Goal: Transaction & Acquisition: Purchase product/service

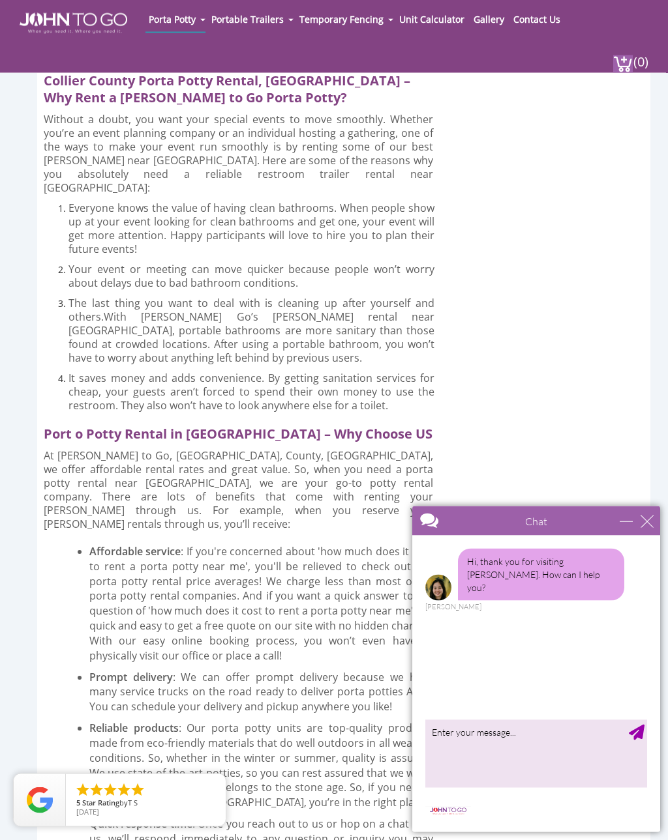
scroll to position [1921, 0]
click at [645, 522] on div "close" at bounding box center [646, 521] width 13 height 13
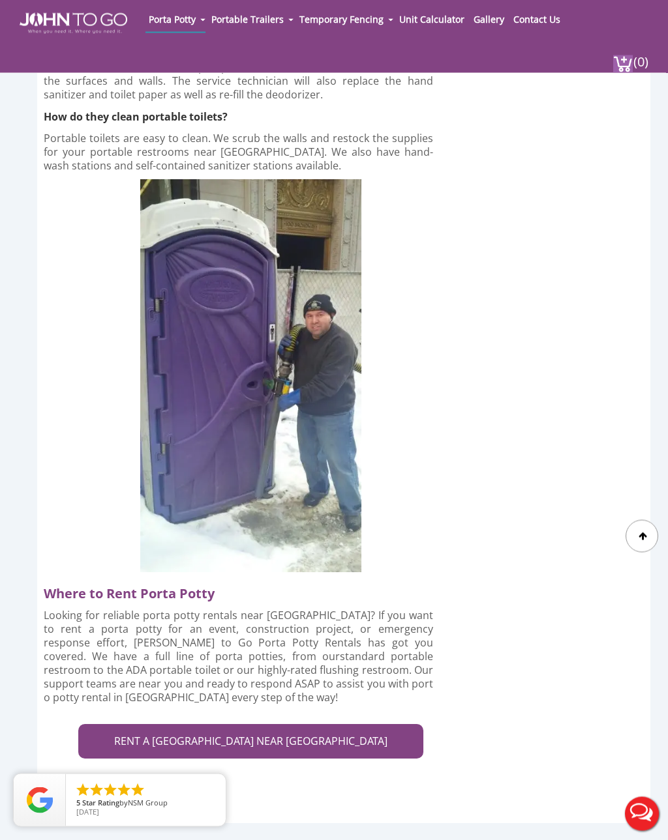
scroll to position [3911, 0]
click at [331, 724] on link "RENT A PORTA POTTY NEAR COLLIER COUNTY" at bounding box center [250, 741] width 345 height 35
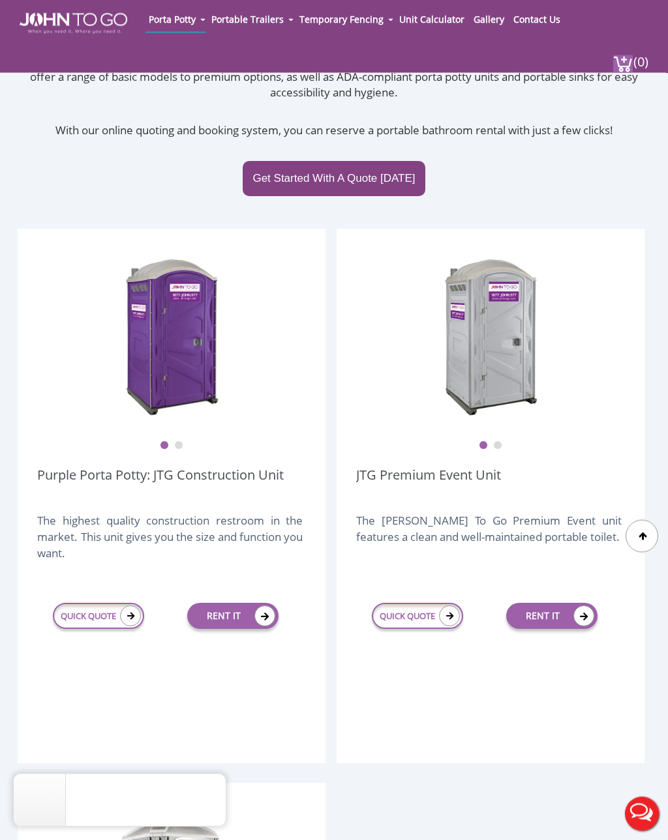
scroll to position [190, 0]
click at [231, 618] on link "RENT IT" at bounding box center [232, 616] width 91 height 26
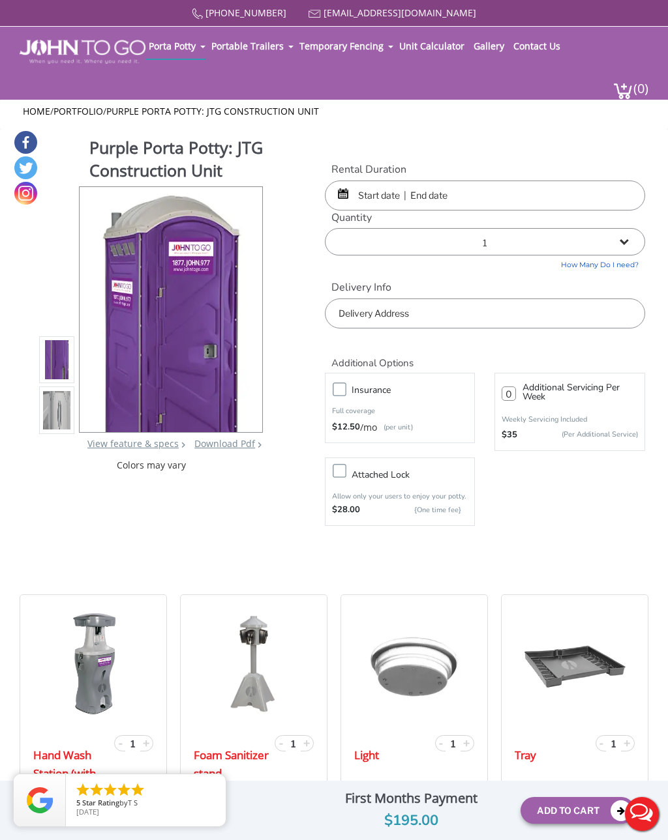
click at [386, 196] on input "text" at bounding box center [485, 196] width 320 height 30
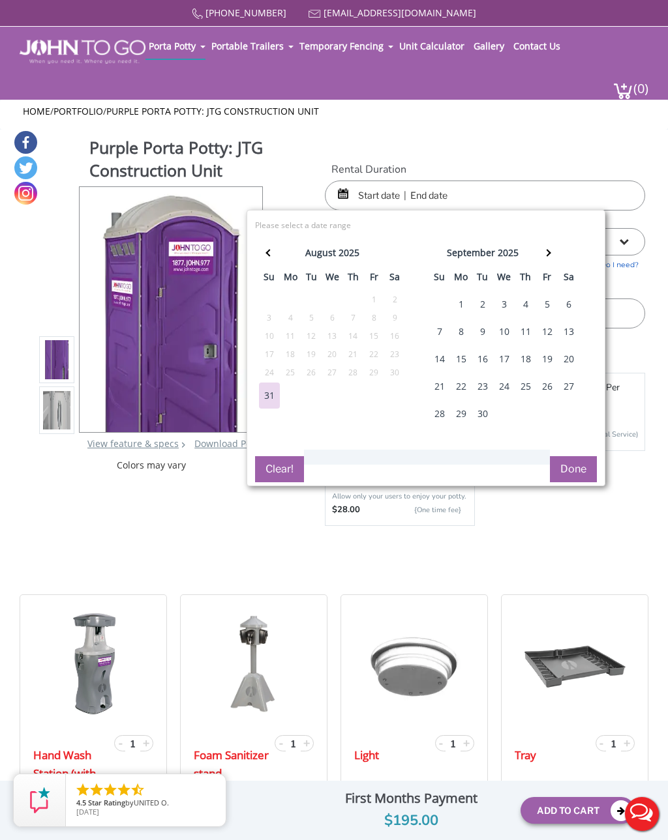
click at [462, 338] on div "8" at bounding box center [460, 332] width 21 height 26
click at [583, 462] on button "Done" at bounding box center [573, 469] width 47 height 26
type input "0"
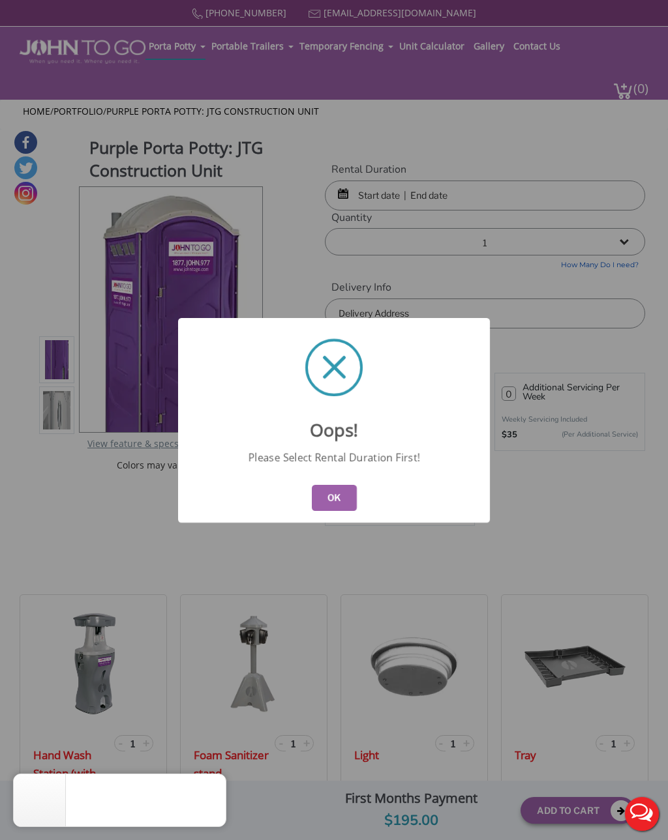
click at [346, 510] on button "OK" at bounding box center [334, 498] width 45 height 26
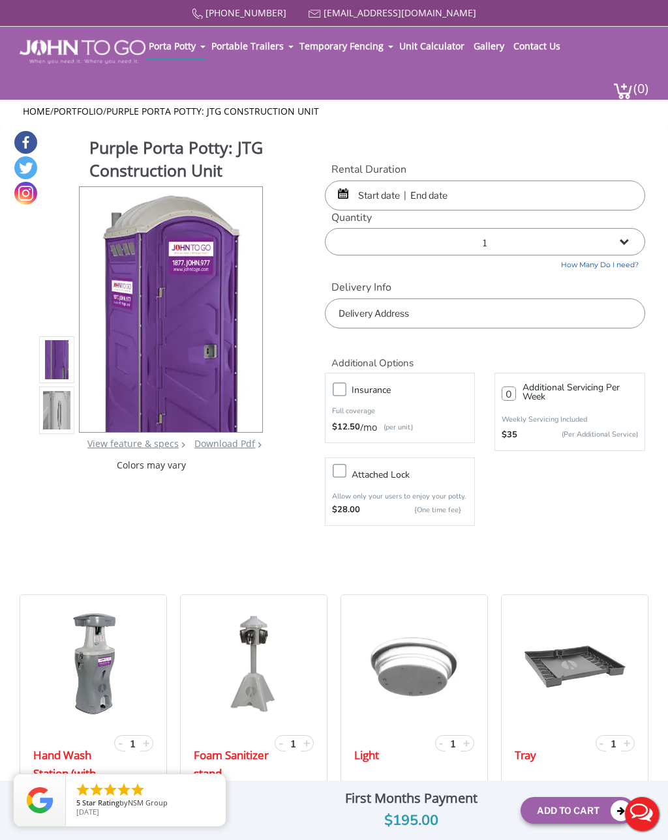
click at [359, 200] on input "text" at bounding box center [485, 196] width 320 height 30
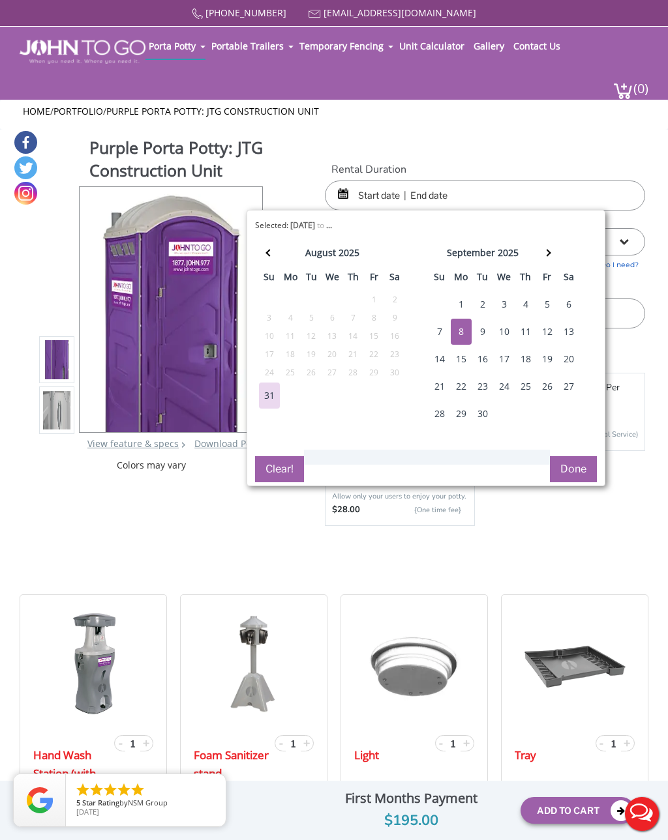
click at [458, 338] on div "8" at bounding box center [460, 332] width 21 height 26
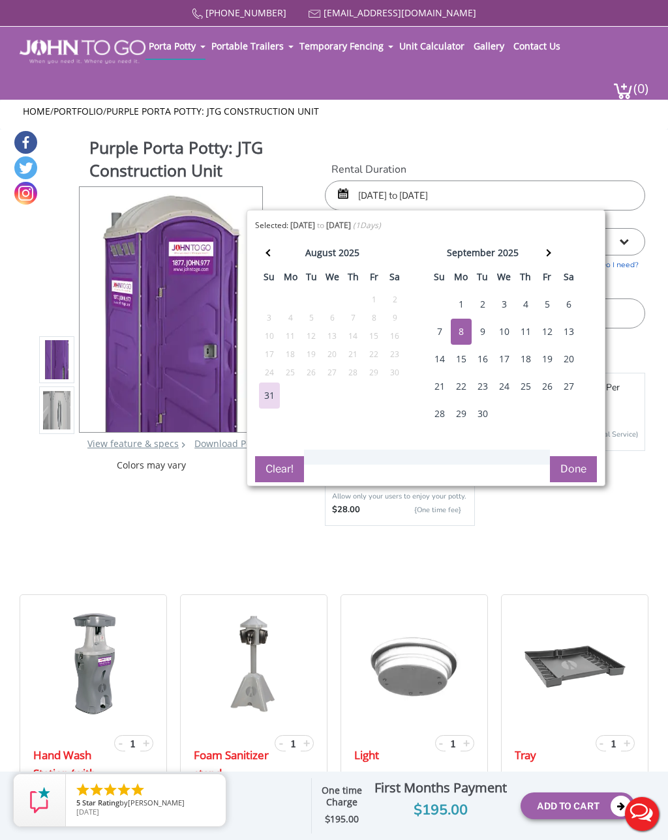
click at [492, 361] on div "16" at bounding box center [482, 359] width 21 height 26
click at [579, 469] on button "Done" at bounding box center [573, 469] width 47 height 26
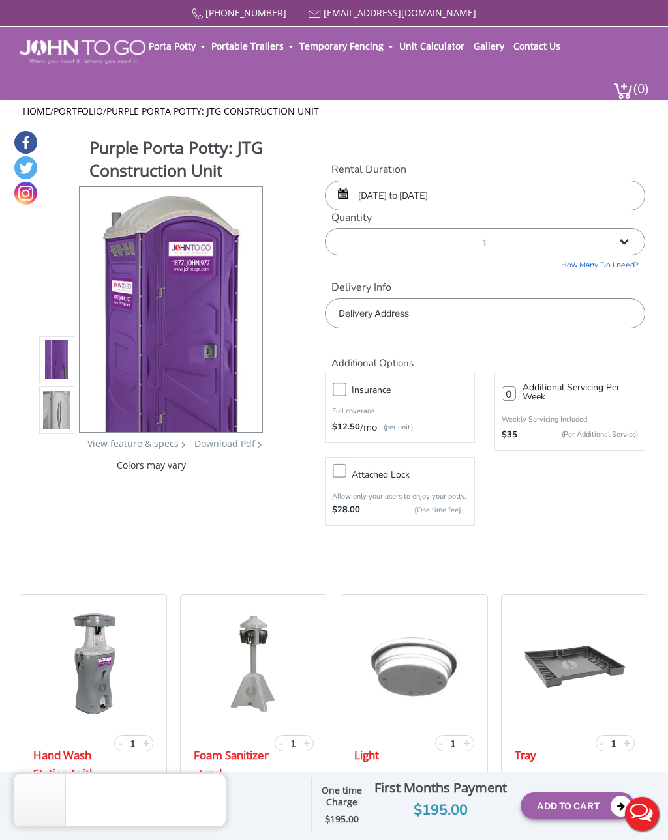
click at [480, 198] on input "09/08/2025 to 09/08/2025" at bounding box center [485, 196] width 320 height 30
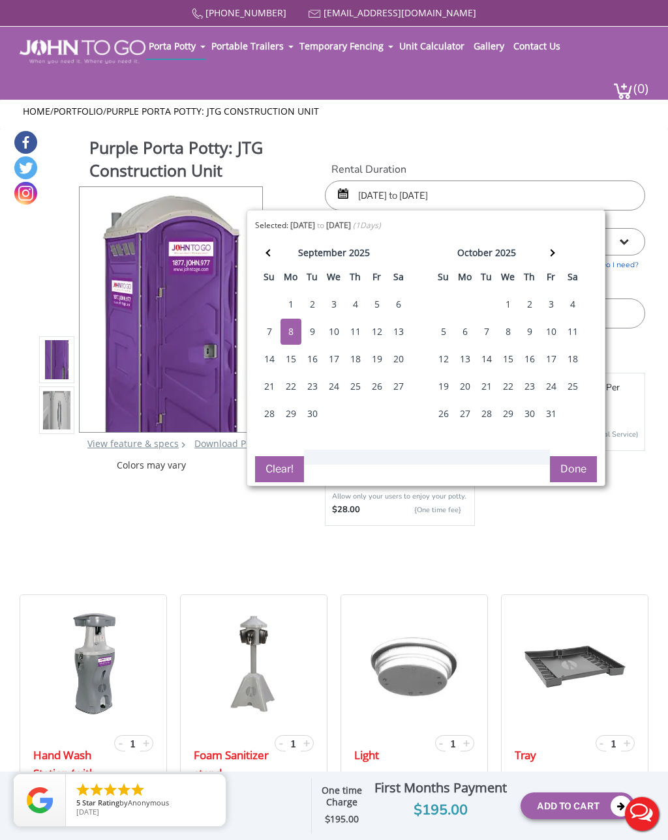
click at [528, 360] on div "16" at bounding box center [529, 359] width 21 height 26
click at [318, 360] on div "16" at bounding box center [312, 359] width 21 height 26
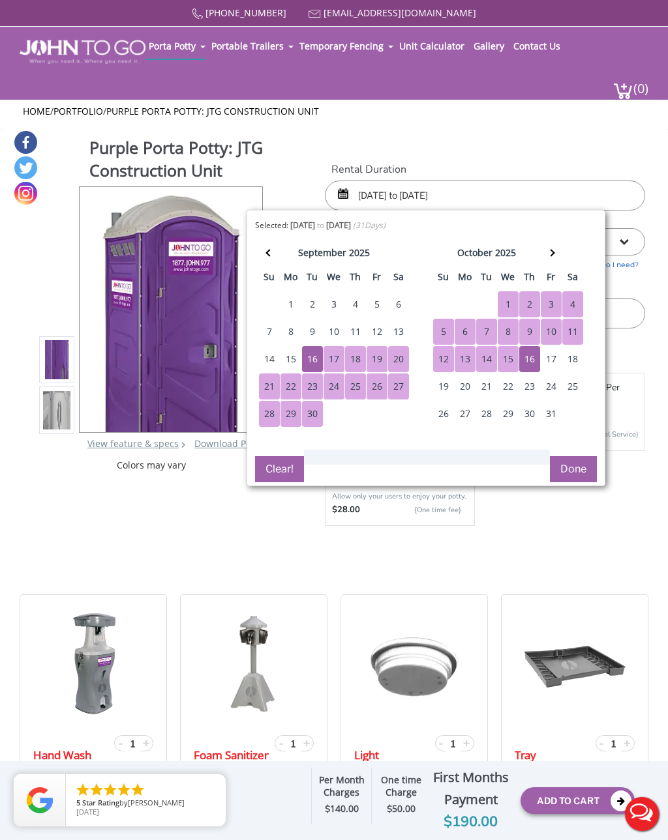
click at [297, 327] on div "8" at bounding box center [290, 332] width 21 height 26
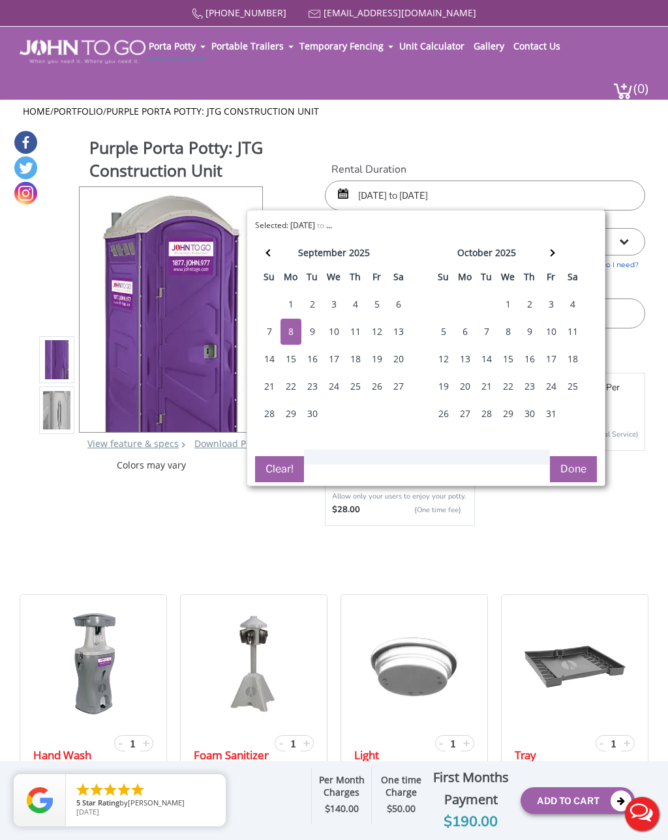
click at [312, 359] on div "16" at bounding box center [312, 359] width 21 height 26
type input "09/08/2025 to 09/16/2025"
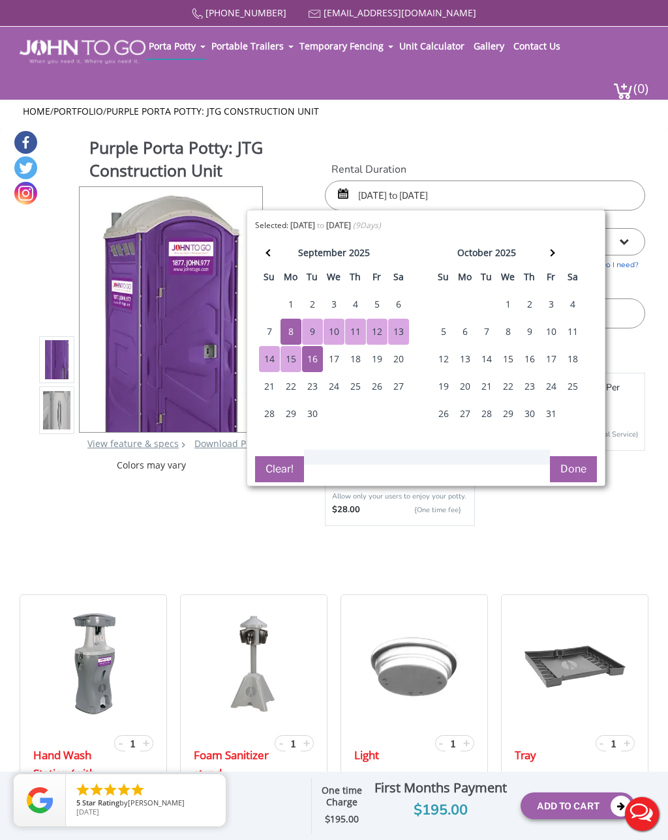
click at [583, 472] on button "Done" at bounding box center [573, 469] width 47 height 26
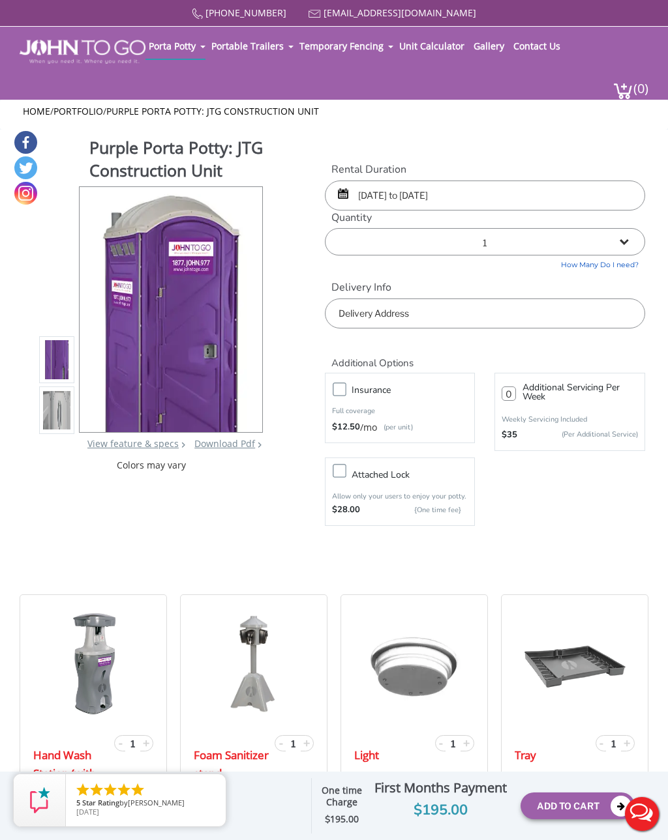
click at [453, 319] on input "text" at bounding box center [485, 314] width 320 height 30
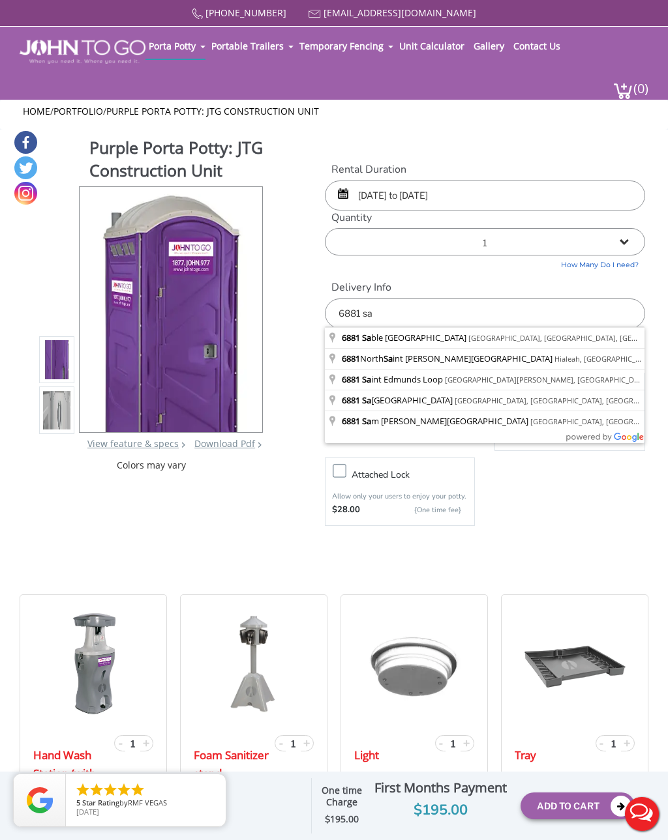
type input "6881 Sable Ridge Lane, Naples, FL, USA"
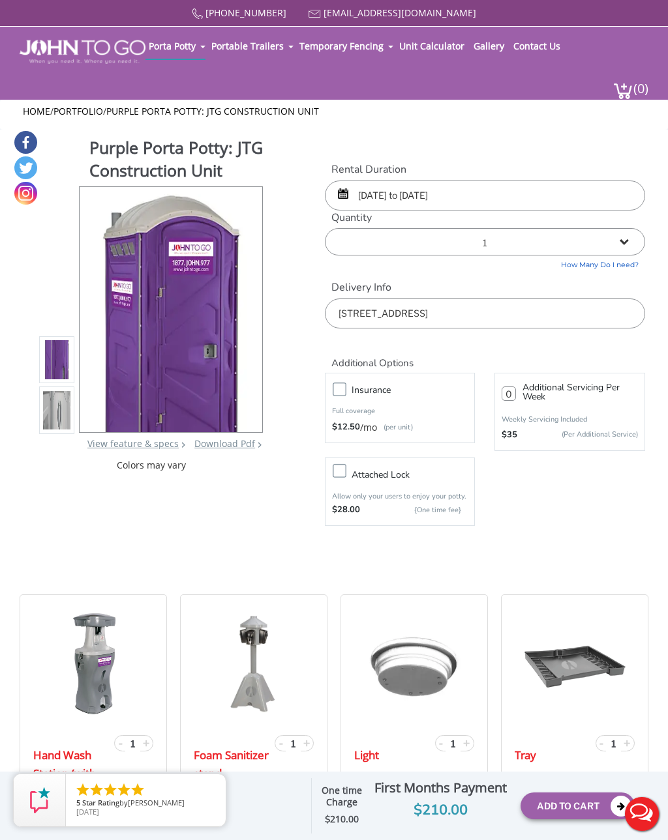
click at [559, 804] on button "Add To Cart" at bounding box center [577, 806] width 114 height 27
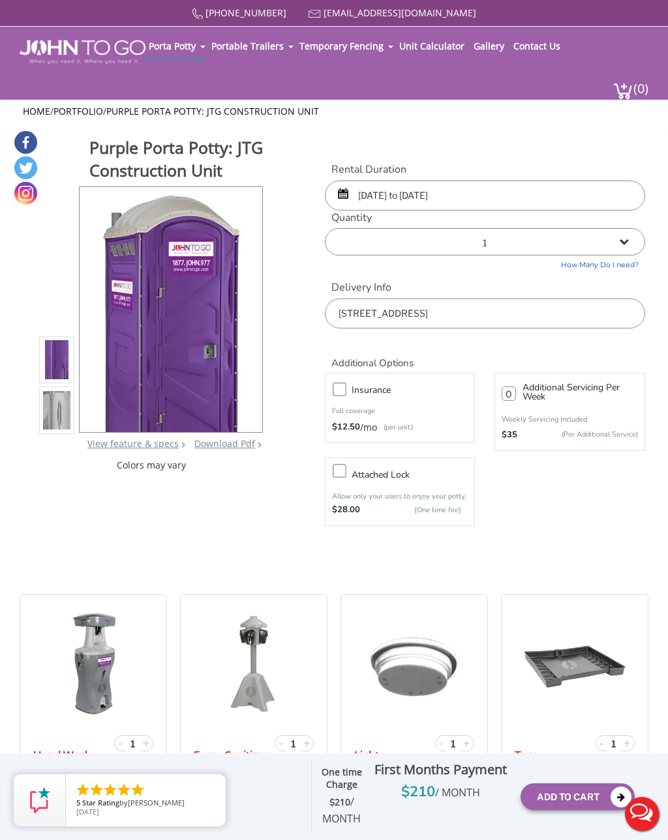
click at [237, 450] on link "Download Pdf" at bounding box center [224, 443] width 61 height 12
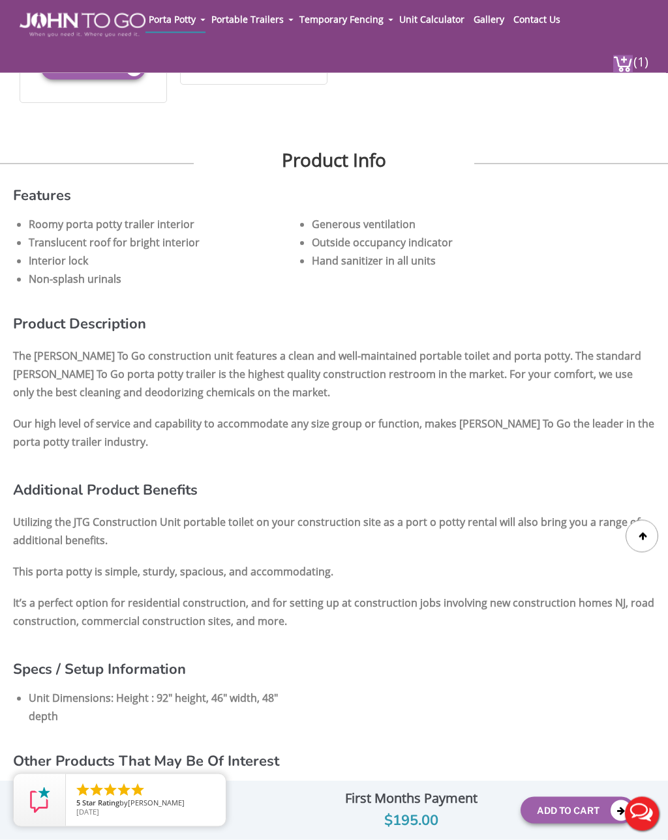
scroll to position [715, 0]
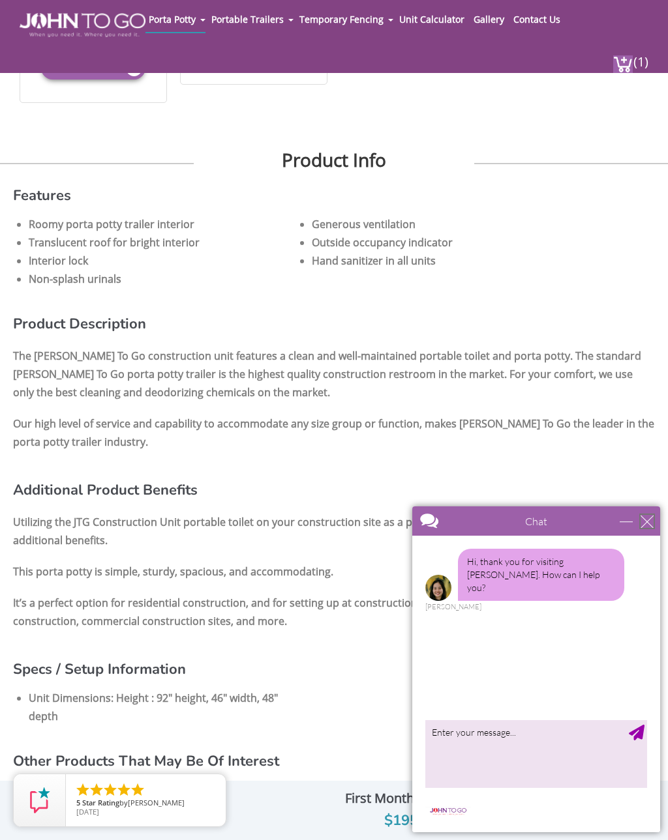
click at [644, 520] on div "close" at bounding box center [646, 521] width 13 height 13
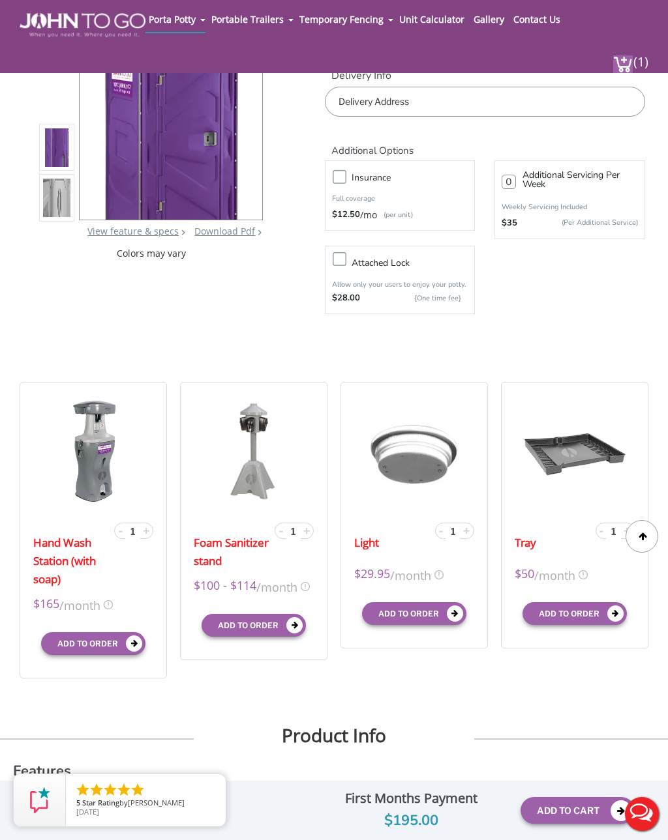
scroll to position [0, 0]
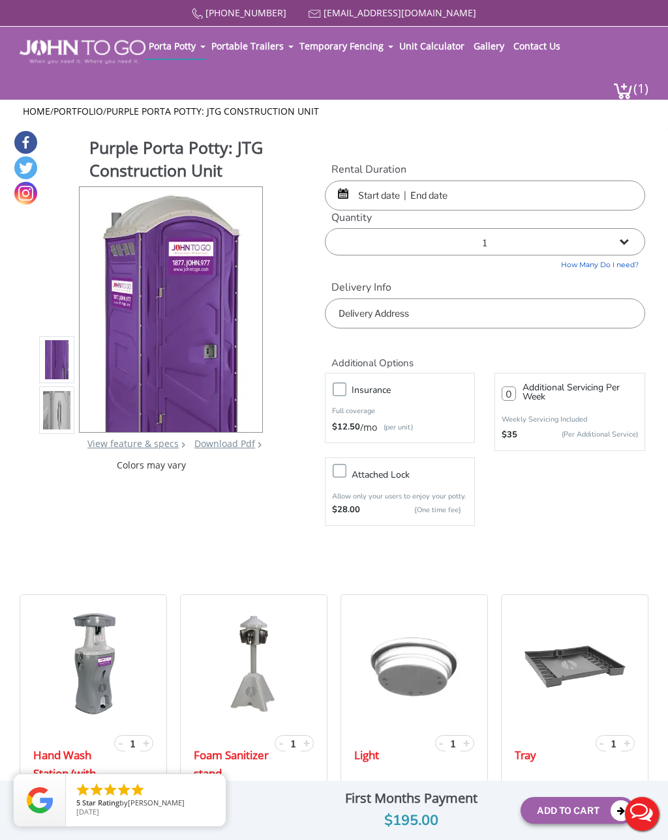
click at [0, 0] on link "Portable Toilets" at bounding box center [0, 0] width 0 height 0
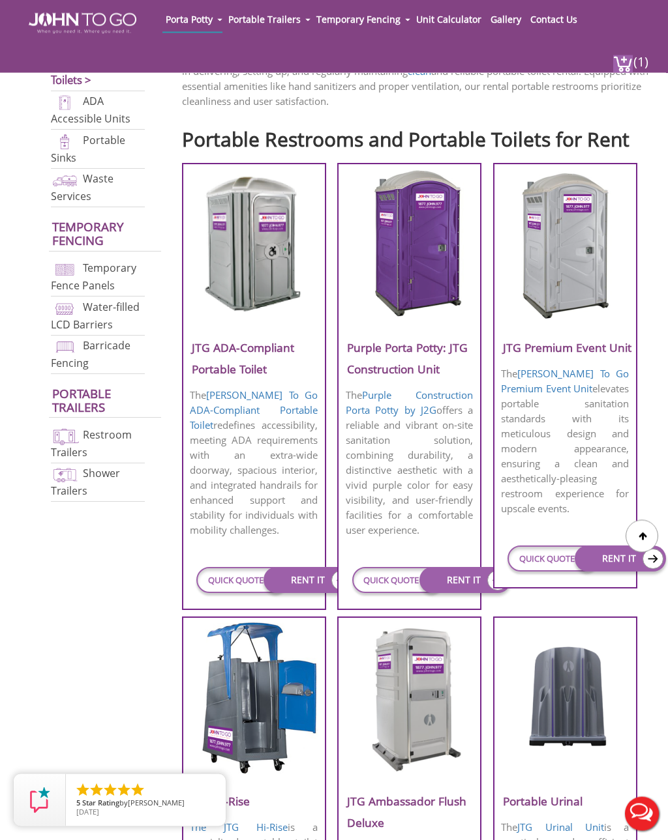
scroll to position [398, 0]
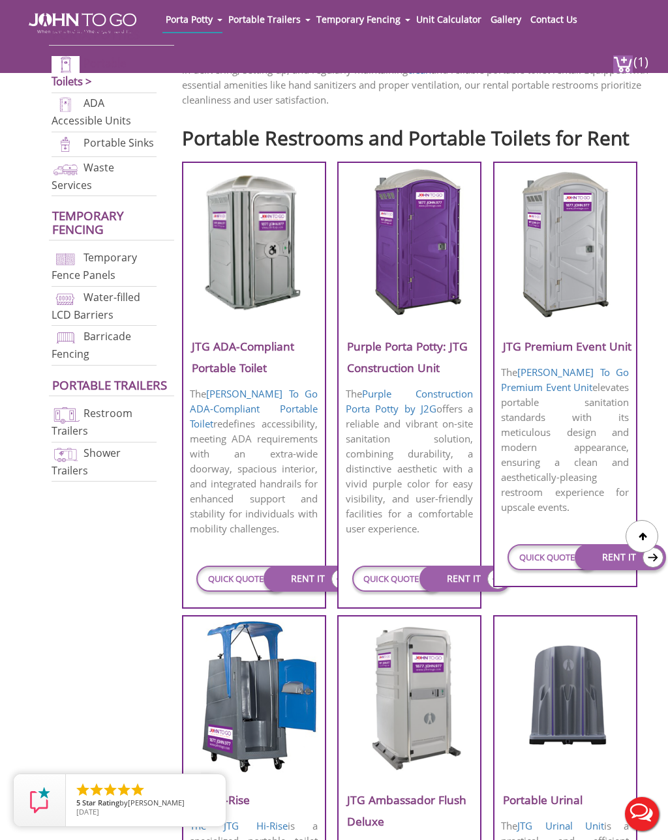
click at [447, 592] on link "RENT IT" at bounding box center [464, 579] width 91 height 26
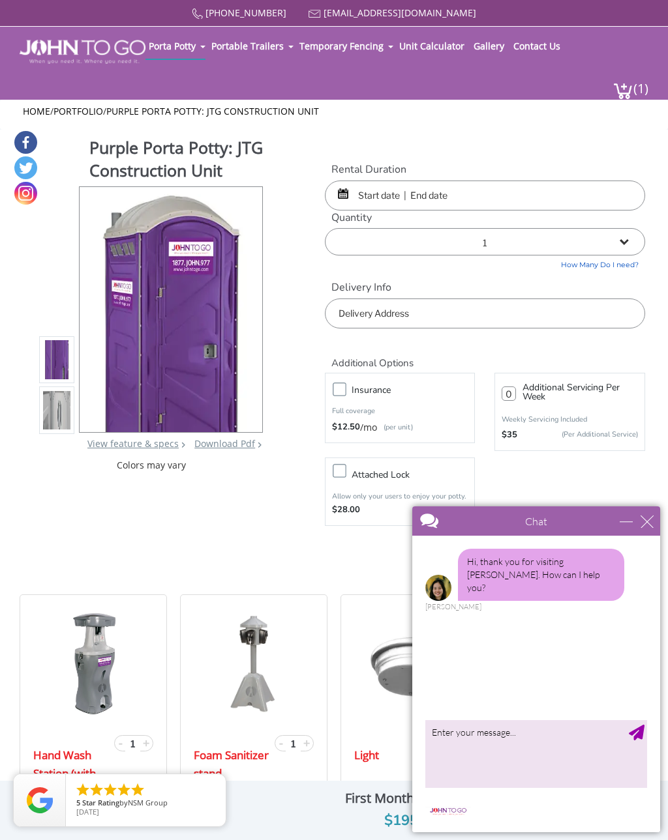
click at [374, 195] on input "text" at bounding box center [485, 196] width 320 height 30
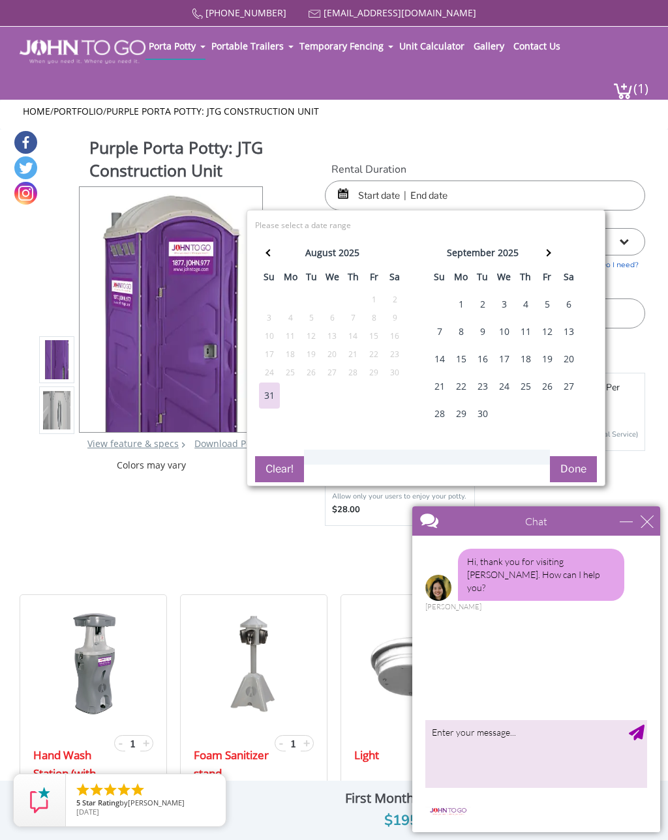
click at [463, 334] on div "8" at bounding box center [460, 332] width 21 height 26
click at [481, 361] on div "16" at bounding box center [482, 359] width 21 height 26
type input "09/08/2025 to 09/16/2025"
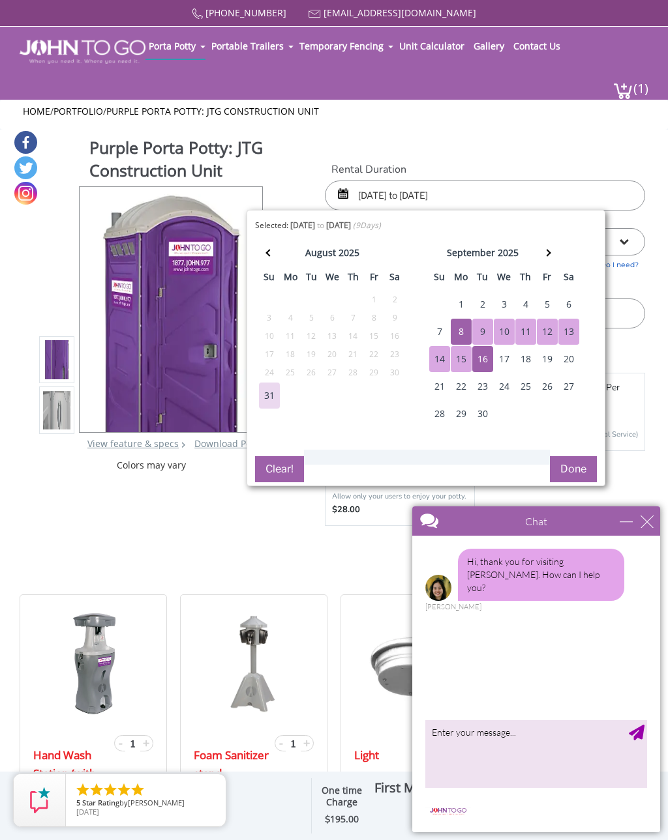
click at [576, 475] on button "Done" at bounding box center [573, 469] width 47 height 26
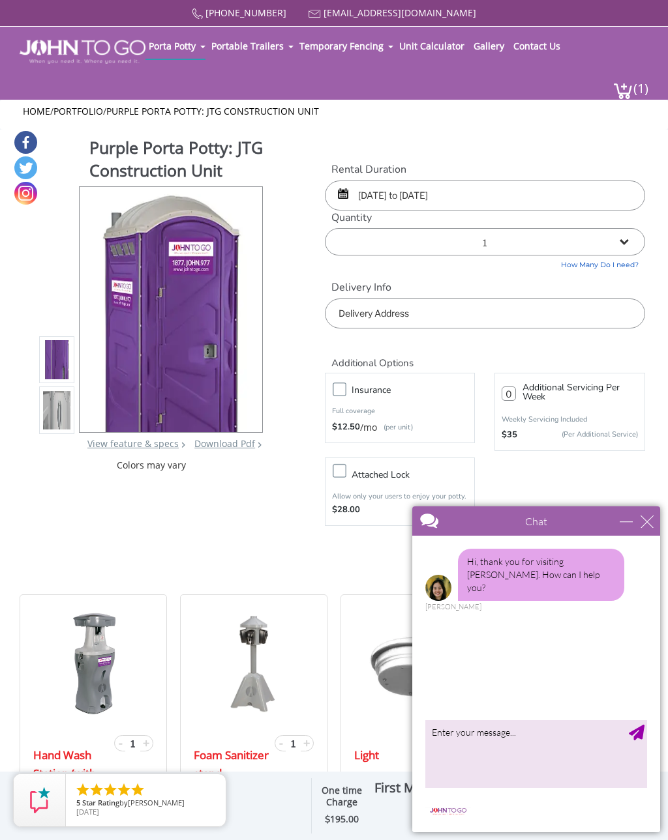
click at [445, 294] on label "Delivery Info" at bounding box center [485, 287] width 320 height 15
click at [641, 527] on div "close" at bounding box center [646, 521] width 13 height 13
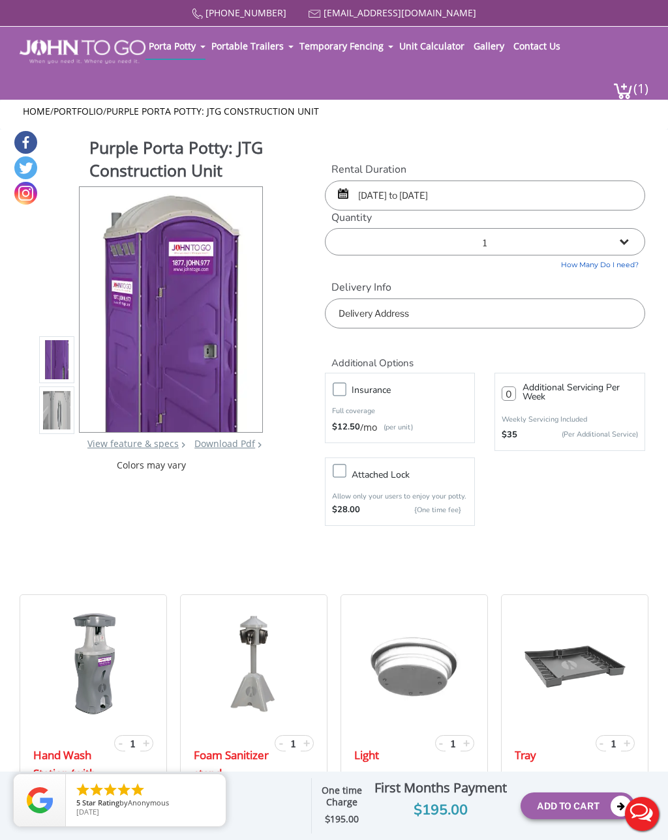
click at [454, 308] on input "text" at bounding box center [485, 314] width 320 height 30
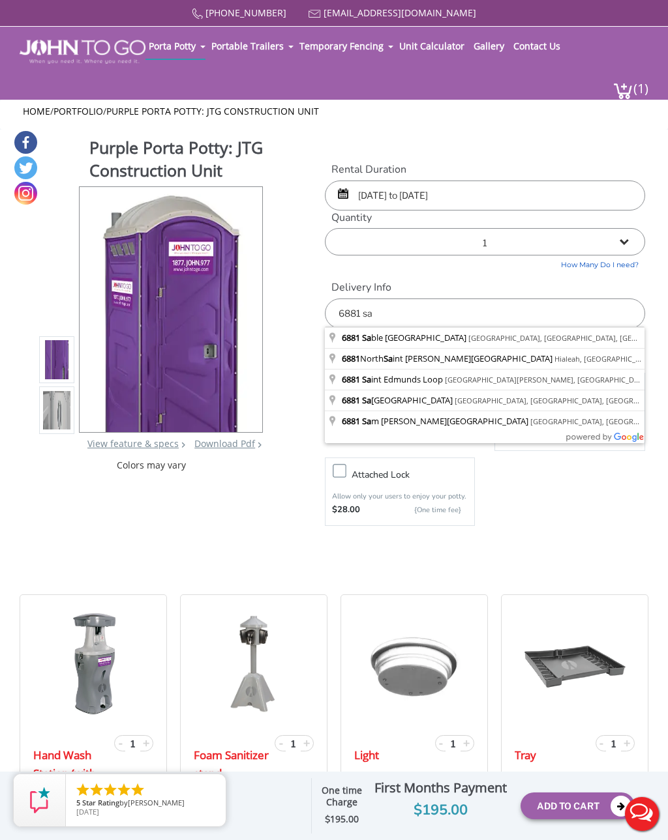
type input "[STREET_ADDRESS]"
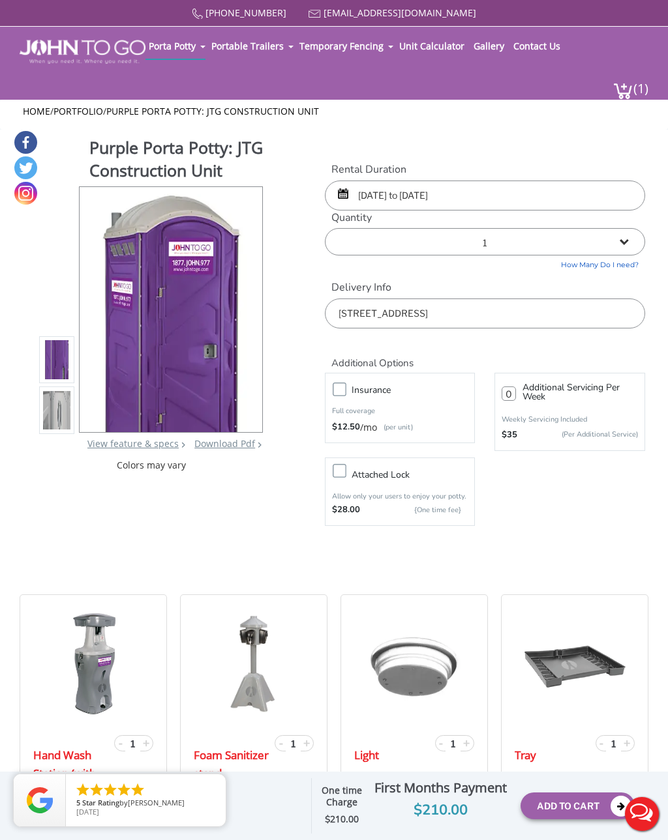
click at [630, 91] on img at bounding box center [623, 91] width 20 height 18
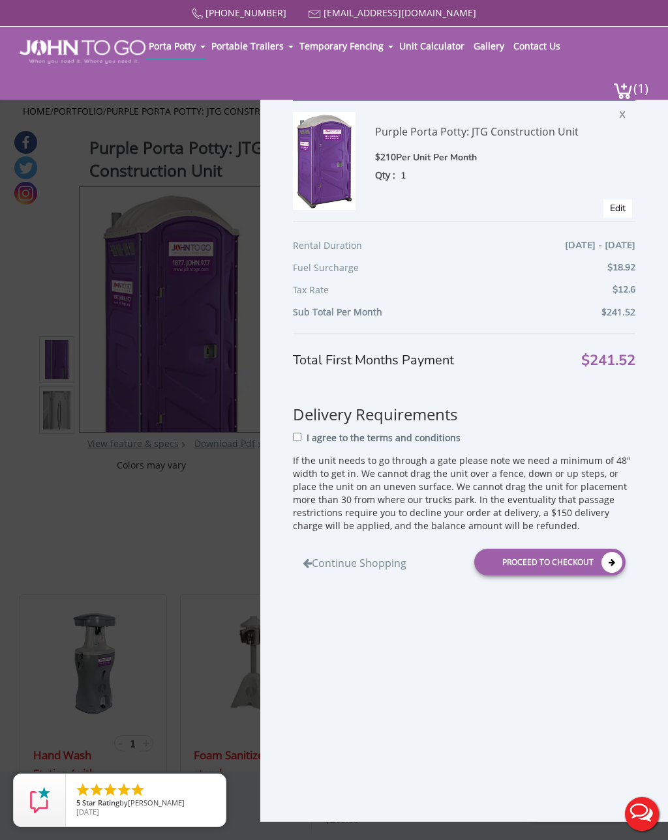
click at [298, 441] on input "I agree to the terms and conditions" at bounding box center [297, 437] width 8 height 8
checkbox input "true"
click at [576, 555] on div "Proceed to Checkout" at bounding box center [549, 562] width 151 height 27
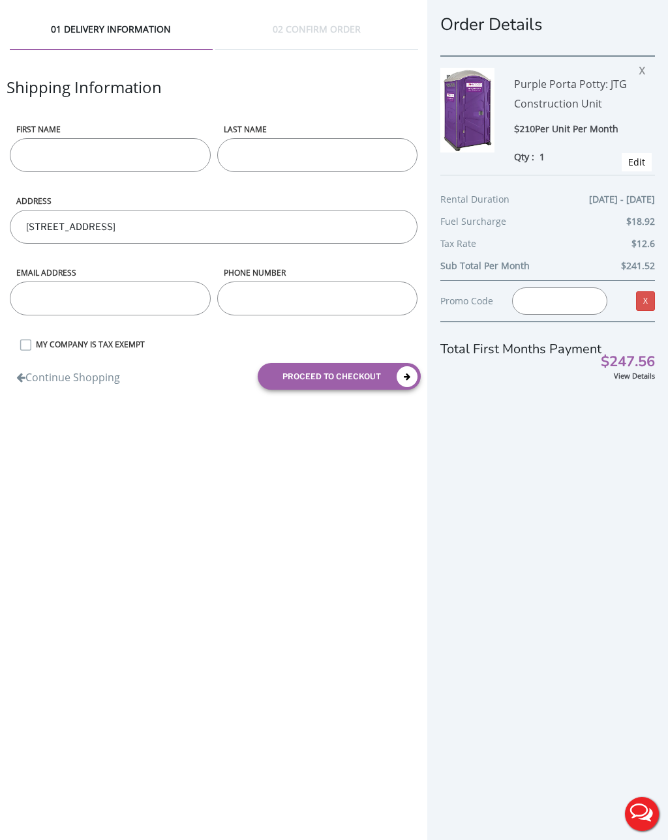
click at [58, 157] on input "First name" at bounding box center [110, 155] width 200 height 34
click at [604, 495] on div "Order Details Purple Porta Potty: JTG Construction Unit $210 Per Unit Per Month…" at bounding box center [547, 441] width 241 height 882
click at [106, 158] on input "Tetiaa" at bounding box center [110, 155] width 200 height 34
type input "Tetiana"
click at [263, 141] on input "LAST NAME" at bounding box center [317, 155] width 200 height 34
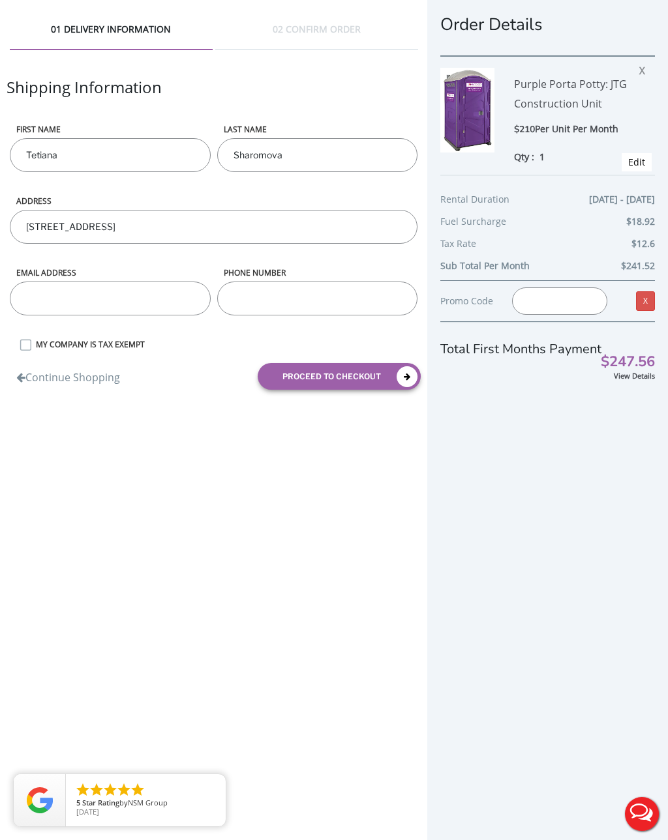
type input "Sharomova"
click at [64, 314] on input "email" at bounding box center [110, 299] width 200 height 34
type input "[EMAIL_ADDRESS][DOMAIN_NAME]"
click at [344, 303] on input "phone number" at bounding box center [317, 299] width 200 height 34
type input "2392161136"
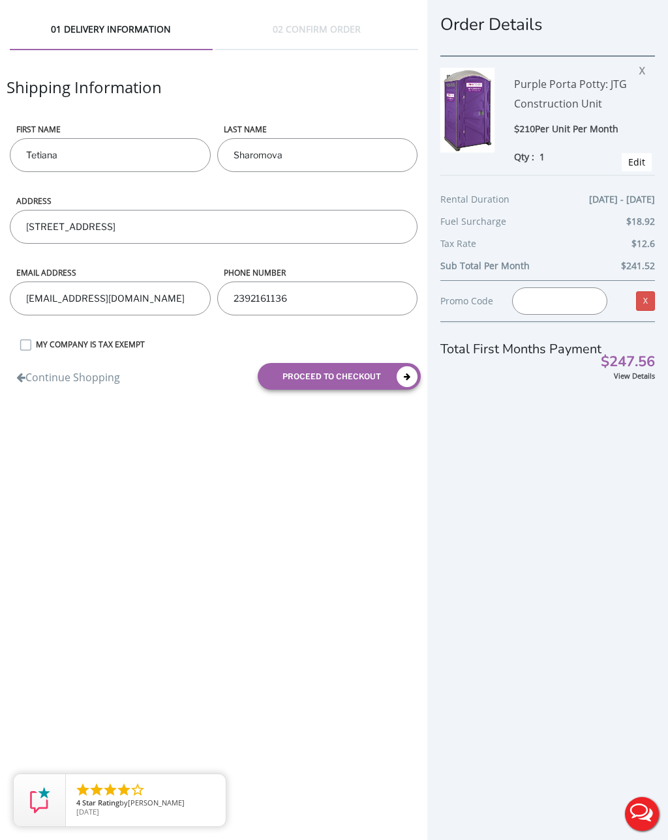
click at [302, 615] on div "01 DELIVERY INFORMATION 02 CONFIRM ORDER Shipping Information First name [PERSO…" at bounding box center [334, 441] width 668 height 882
click at [332, 377] on button "proceed to checkout" at bounding box center [339, 376] width 163 height 27
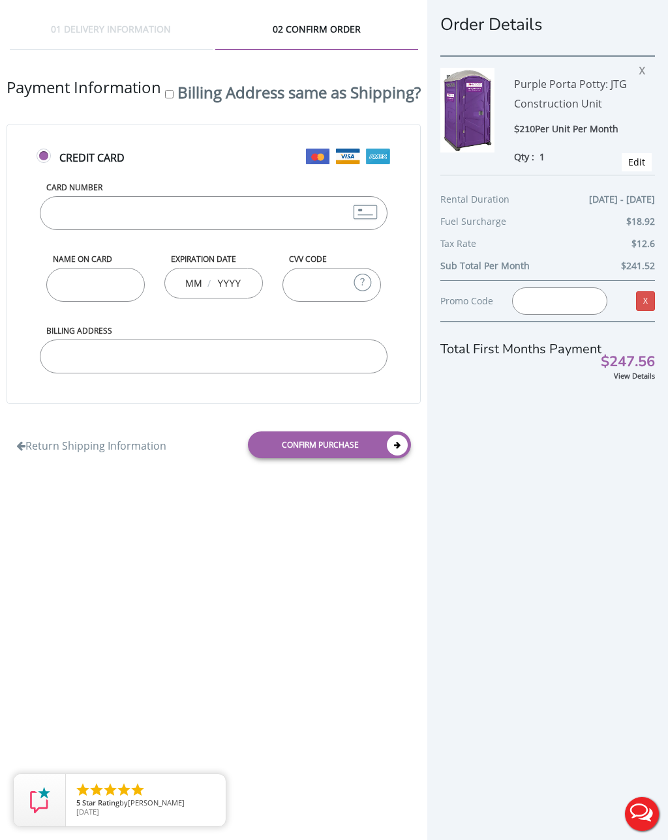
click at [165, 98] on input "Billing Address same as Shipping?" at bounding box center [169, 94] width 8 height 8
checkbox input "true"
type input "[STREET_ADDRESS]"
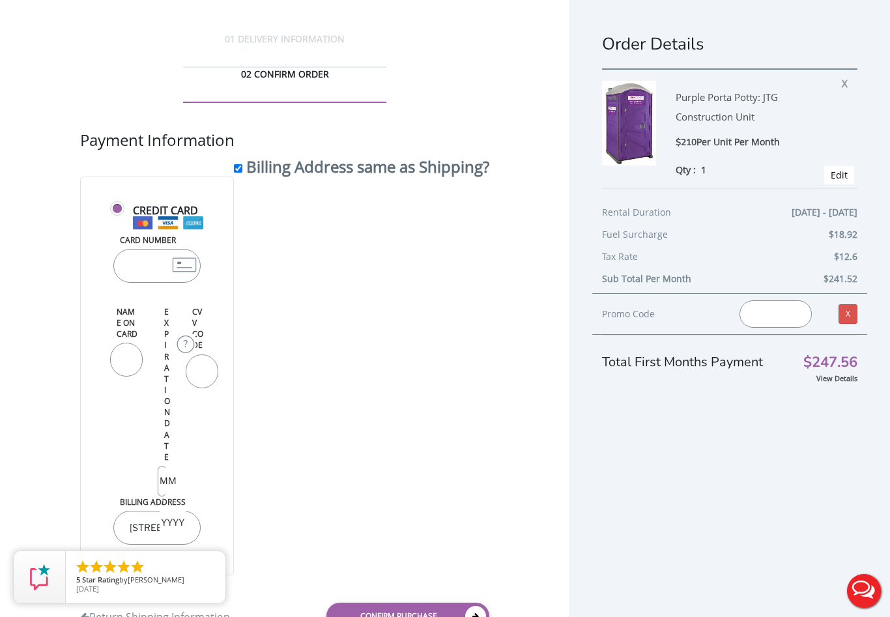
click at [149, 249] on input "Card Number" at bounding box center [156, 266] width 87 height 34
type input "[CREDIT_CARD_NUMBER]"
click at [133, 360] on input "Name on Card" at bounding box center [126, 360] width 33 height 34
type input "T"
type input "[PERSON_NAME]"
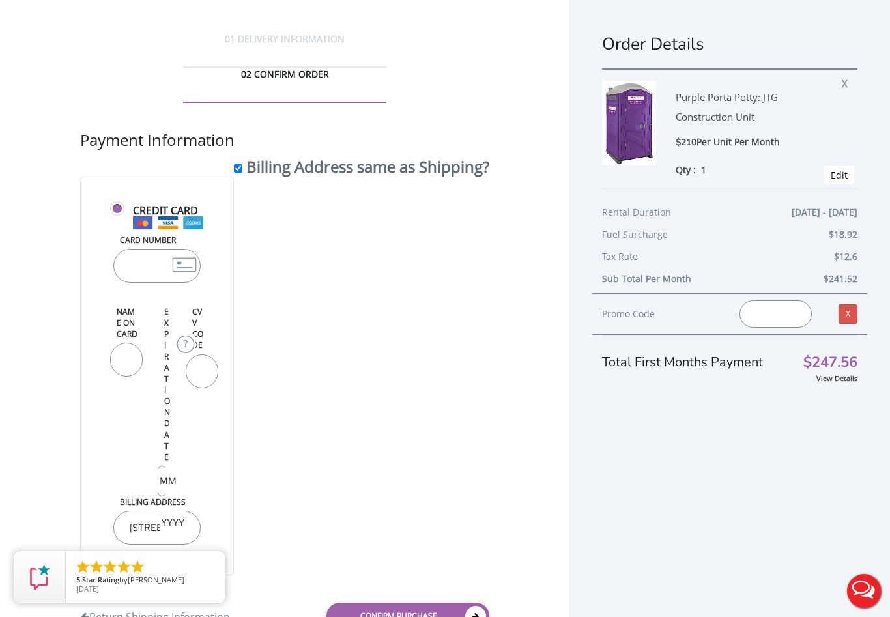
click at [164, 468] on input "text" at bounding box center [168, 481] width 16 height 26
type input "1"
click at [188, 381] on input "CVV Code" at bounding box center [202, 372] width 33 height 34
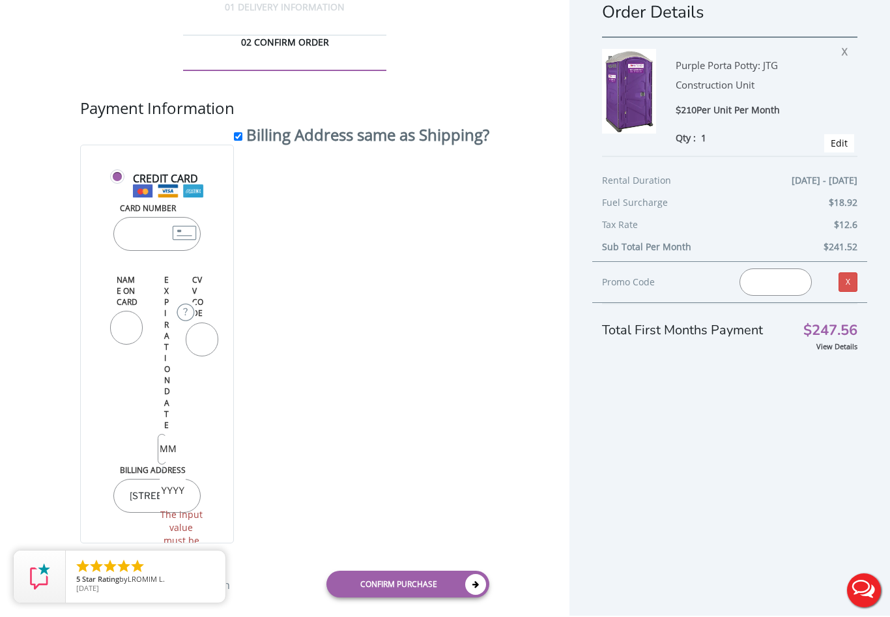
click at [162, 437] on input "text" at bounding box center [168, 450] width 16 height 26
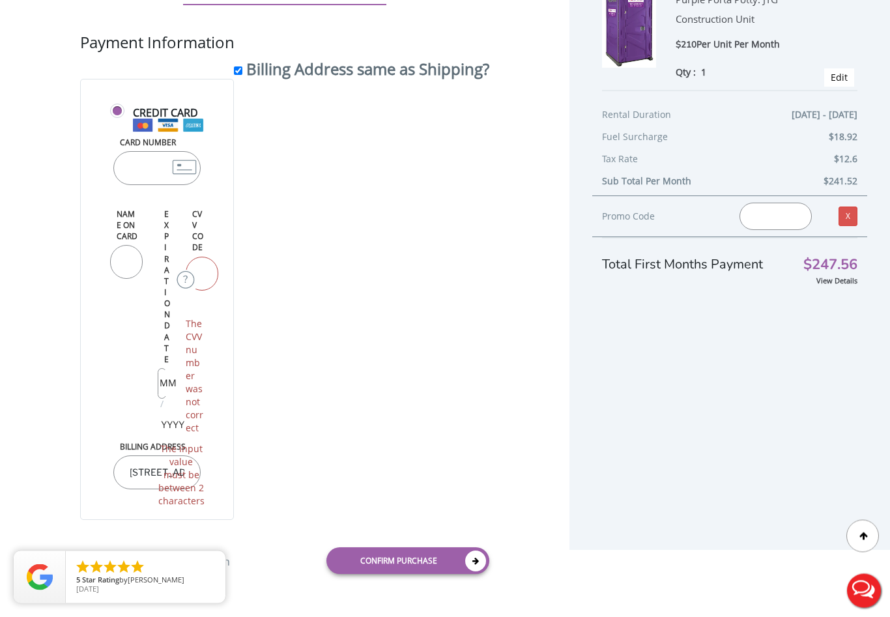
scroll to position [117, 0]
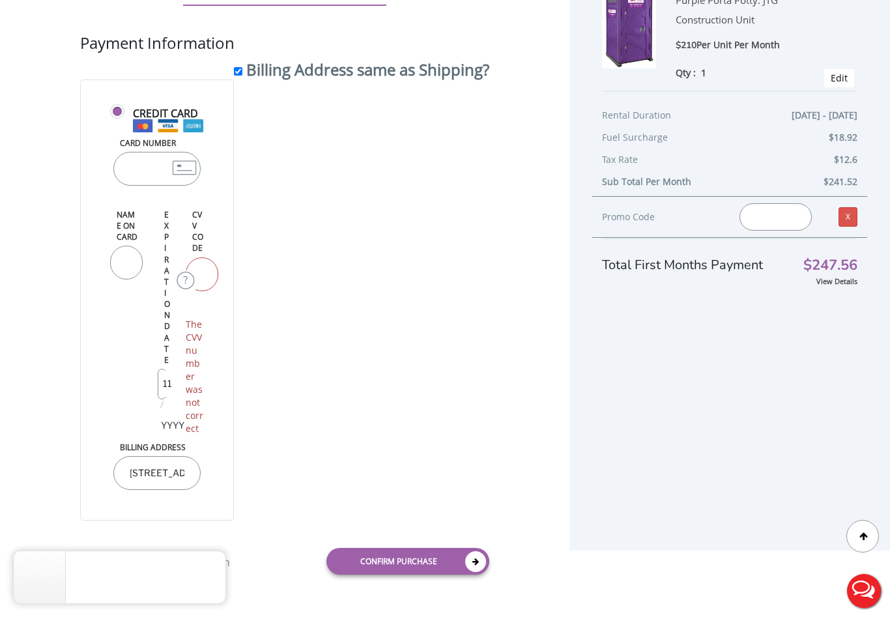
type input "11"
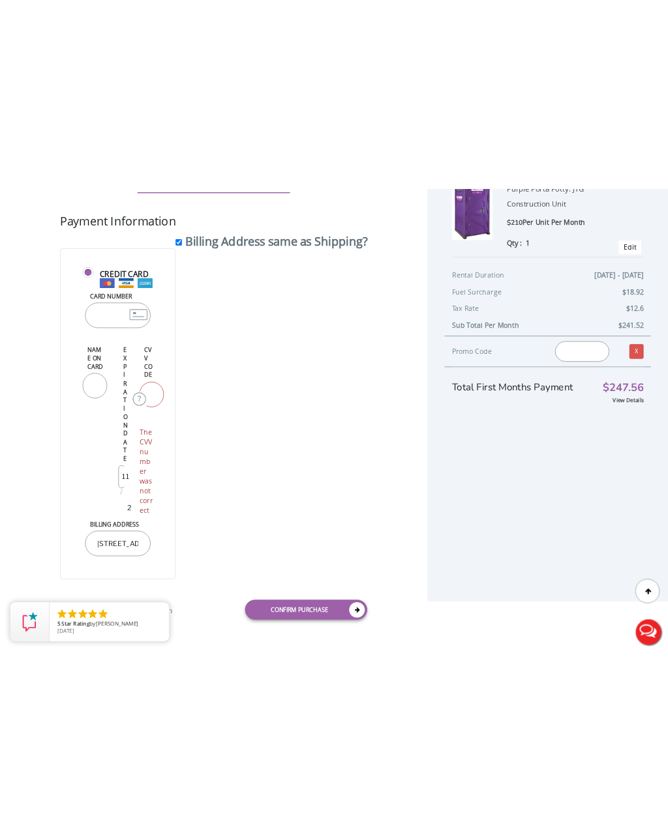
scroll to position [0, 0]
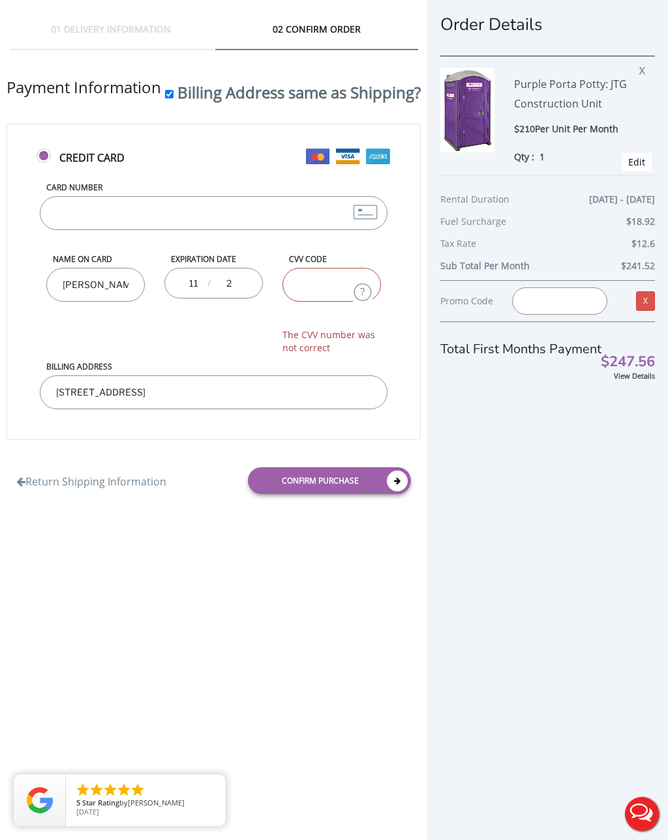
type input "2"
click at [75, 216] on input "[CREDIT_CARD_NUMBER]" at bounding box center [213, 213] width 347 height 34
click at [104, 226] on input "[CREDIT_CARD_NUMBER]" at bounding box center [213, 213] width 347 height 34
click at [93, 230] on input "[CREDIT_CARD_NUMBER]" at bounding box center [213, 213] width 347 height 34
type input "4"
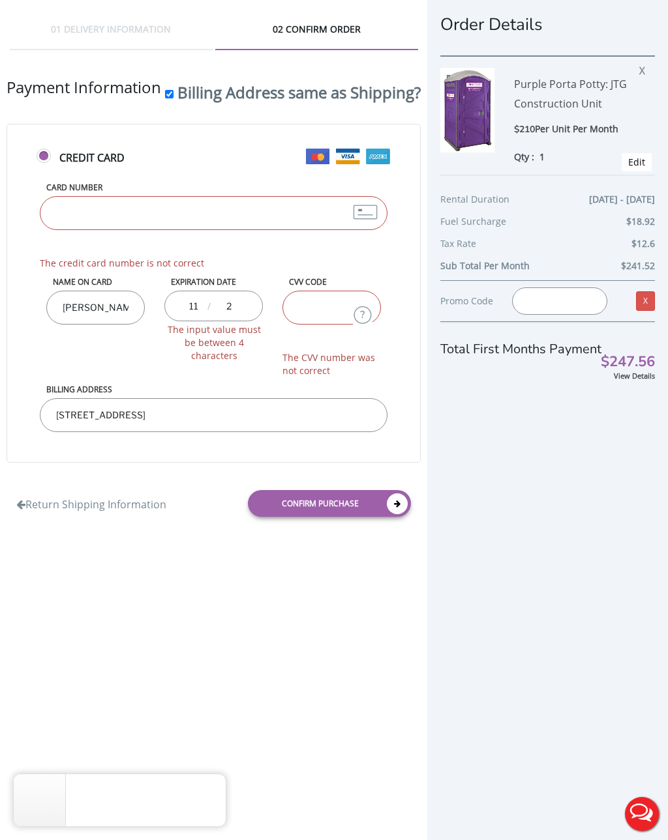
click at [640, 72] on span "X" at bounding box center [645, 68] width 12 height 17
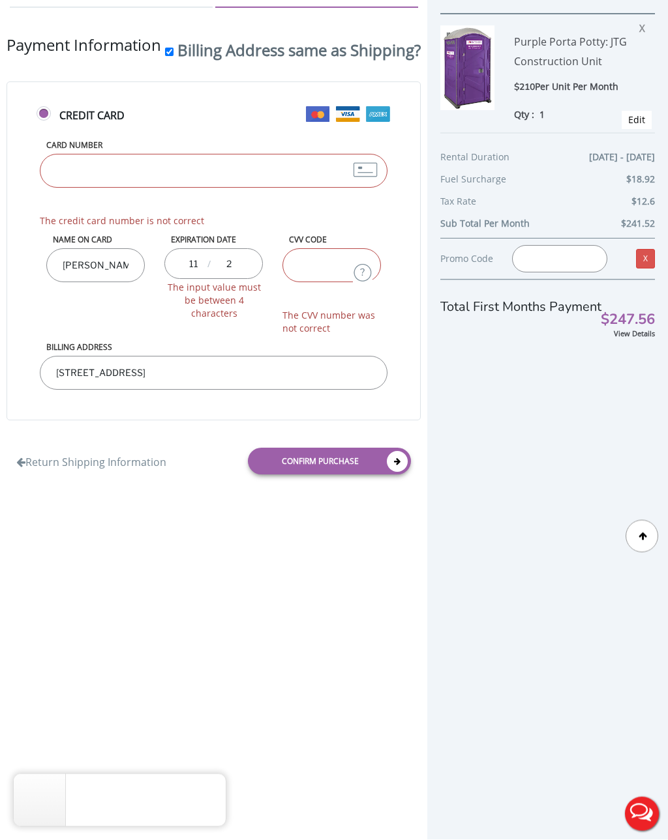
scroll to position [104, 0]
